Goal: Task Accomplishment & Management: Use online tool/utility

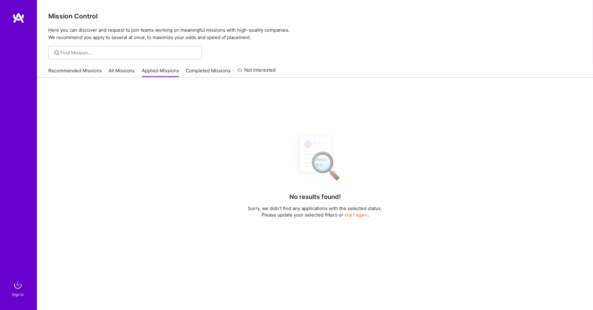
click at [124, 71] on link "All Missions" at bounding box center [122, 72] width 26 height 10
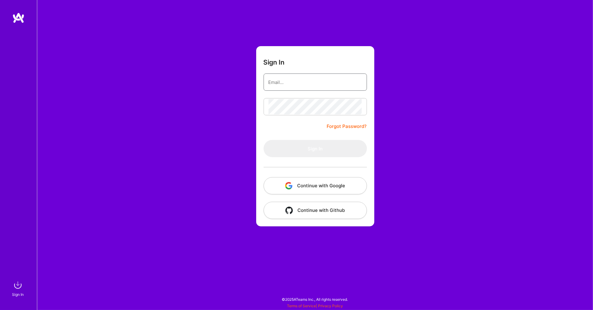
type input "[EMAIL_ADDRESS][DOMAIN_NAME]"
click at [315, 148] on button "Sign In" at bounding box center [315, 148] width 103 height 17
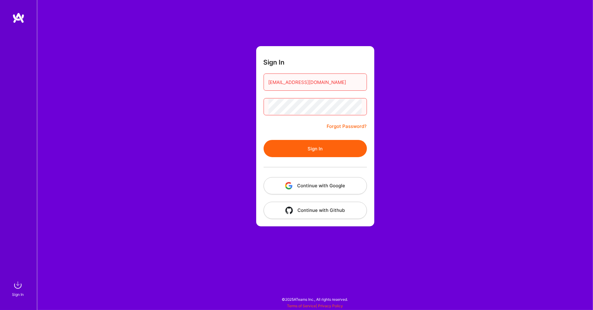
click at [310, 151] on button "Sign In" at bounding box center [315, 148] width 103 height 17
click at [282, 147] on button "Sign In" at bounding box center [315, 148] width 103 height 17
click at [274, 188] on button "Continue with Google" at bounding box center [315, 185] width 103 height 17
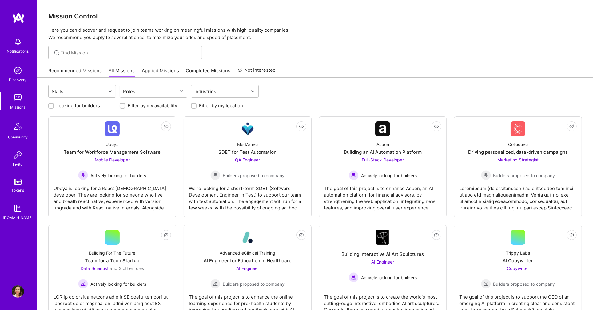
click at [80, 70] on link "Recommended Missions" at bounding box center [75, 72] width 54 height 10
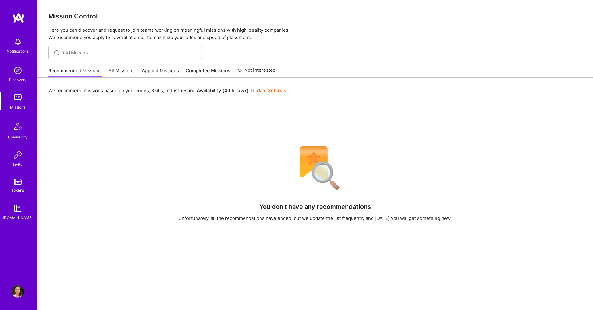
click at [114, 70] on link "All Missions" at bounding box center [122, 72] width 26 height 10
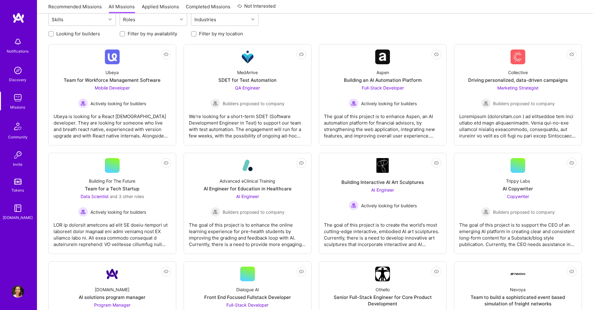
scroll to position [83, 0]
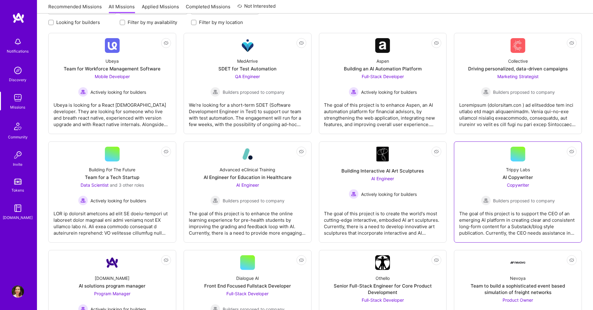
click at [460, 150] on link "Not Interested Trippy Labs AI Copywriter Copywriter Builders proposed to compan…" at bounding box center [518, 192] width 118 height 91
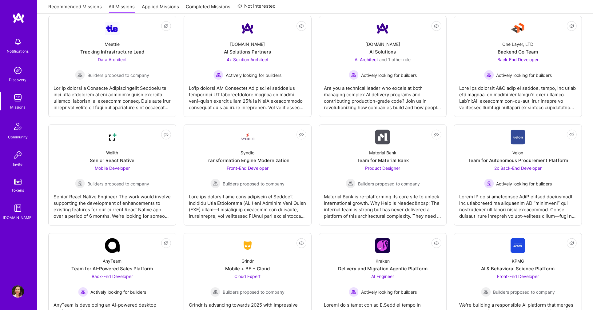
scroll to position [1014, 0]
